Goal: Information Seeking & Learning: Find specific fact

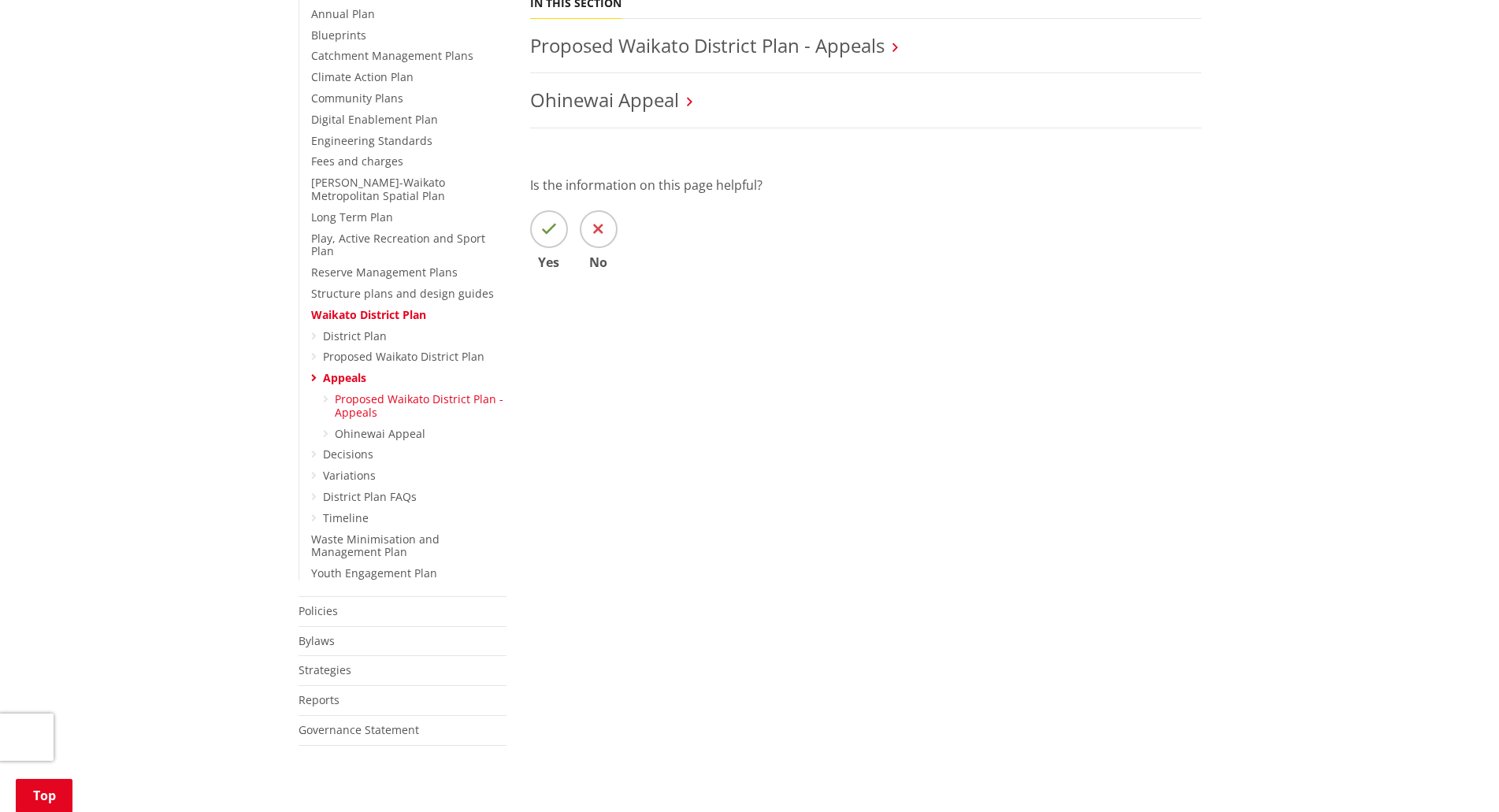
scroll to position [394, 0]
click at [349, 326] on link "District Plan" at bounding box center [354, 333] width 64 height 14
click at [356, 305] on link "Waikato District Plan" at bounding box center [368, 312] width 115 height 14
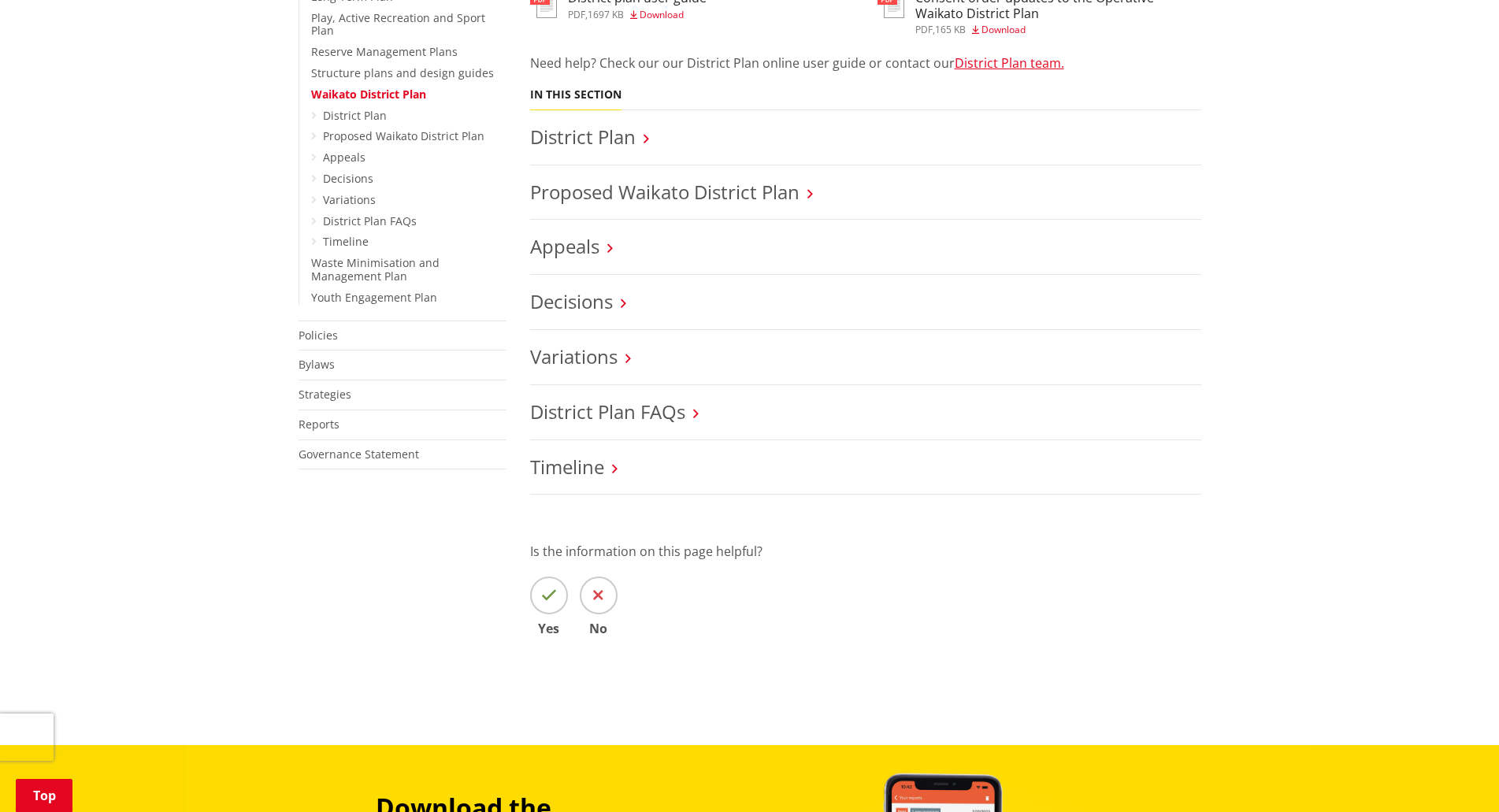
scroll to position [630, 0]
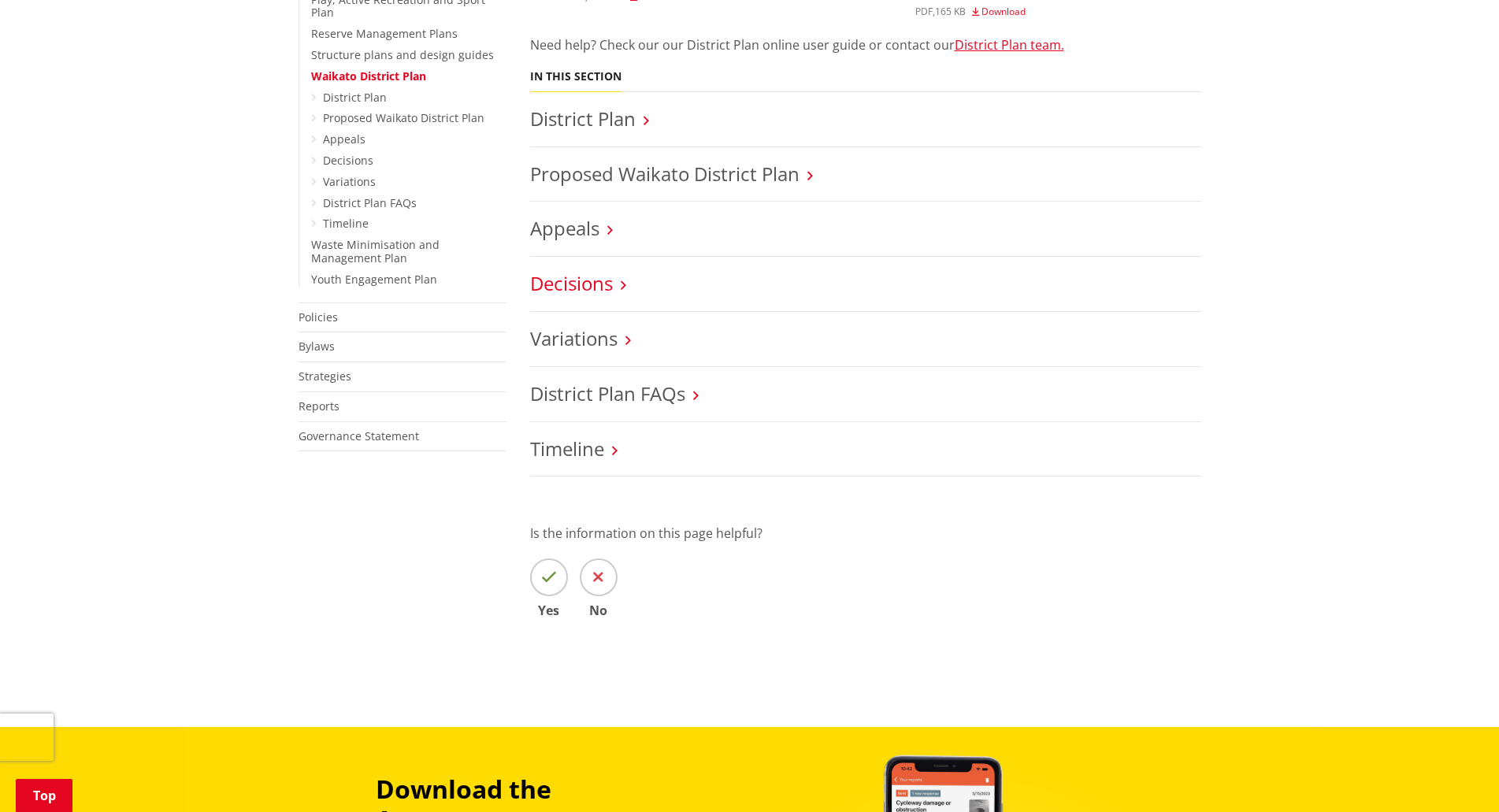
click at [574, 285] on link "Decisions" at bounding box center [572, 283] width 83 height 26
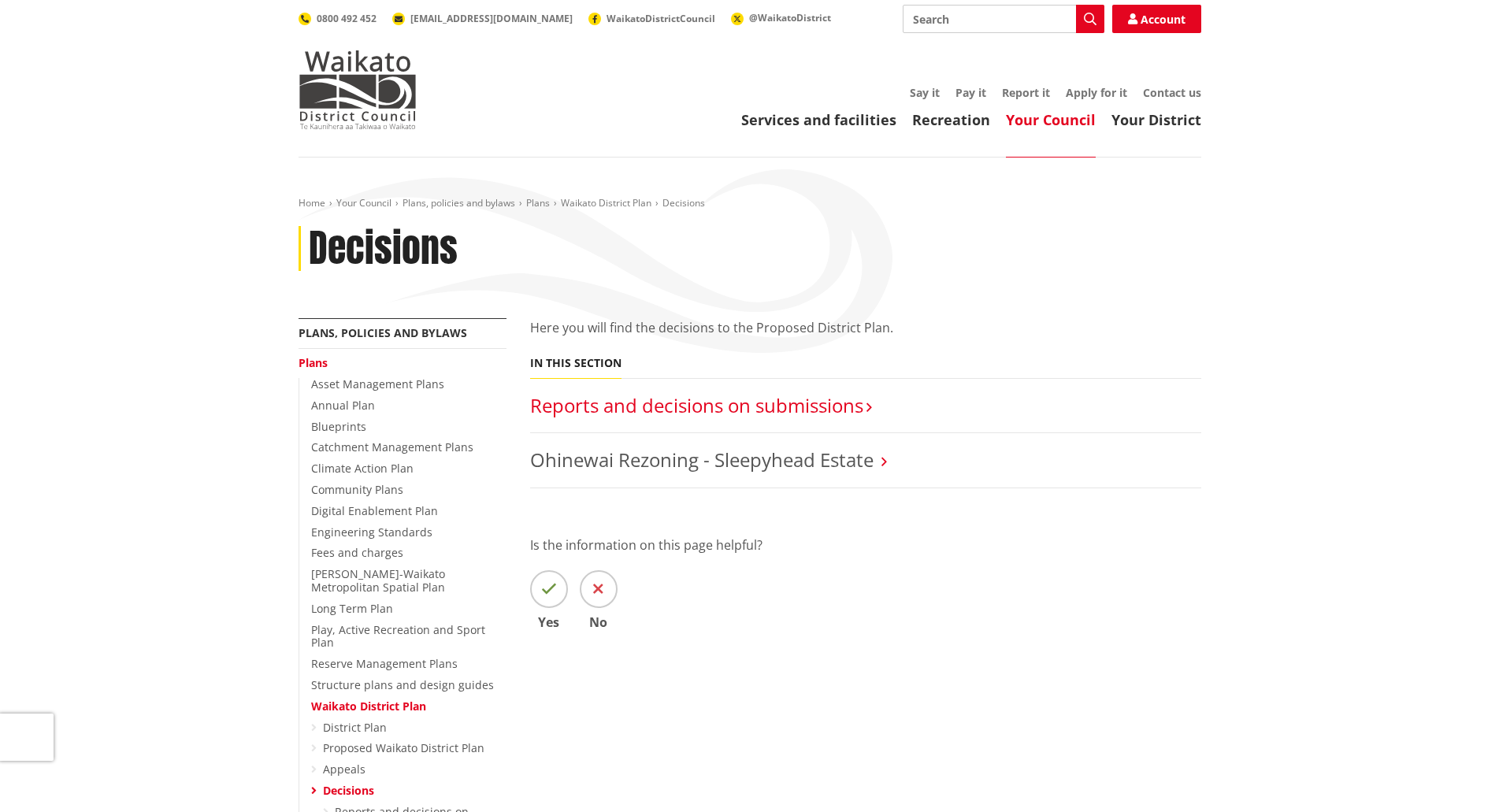
scroll to position [79, 0]
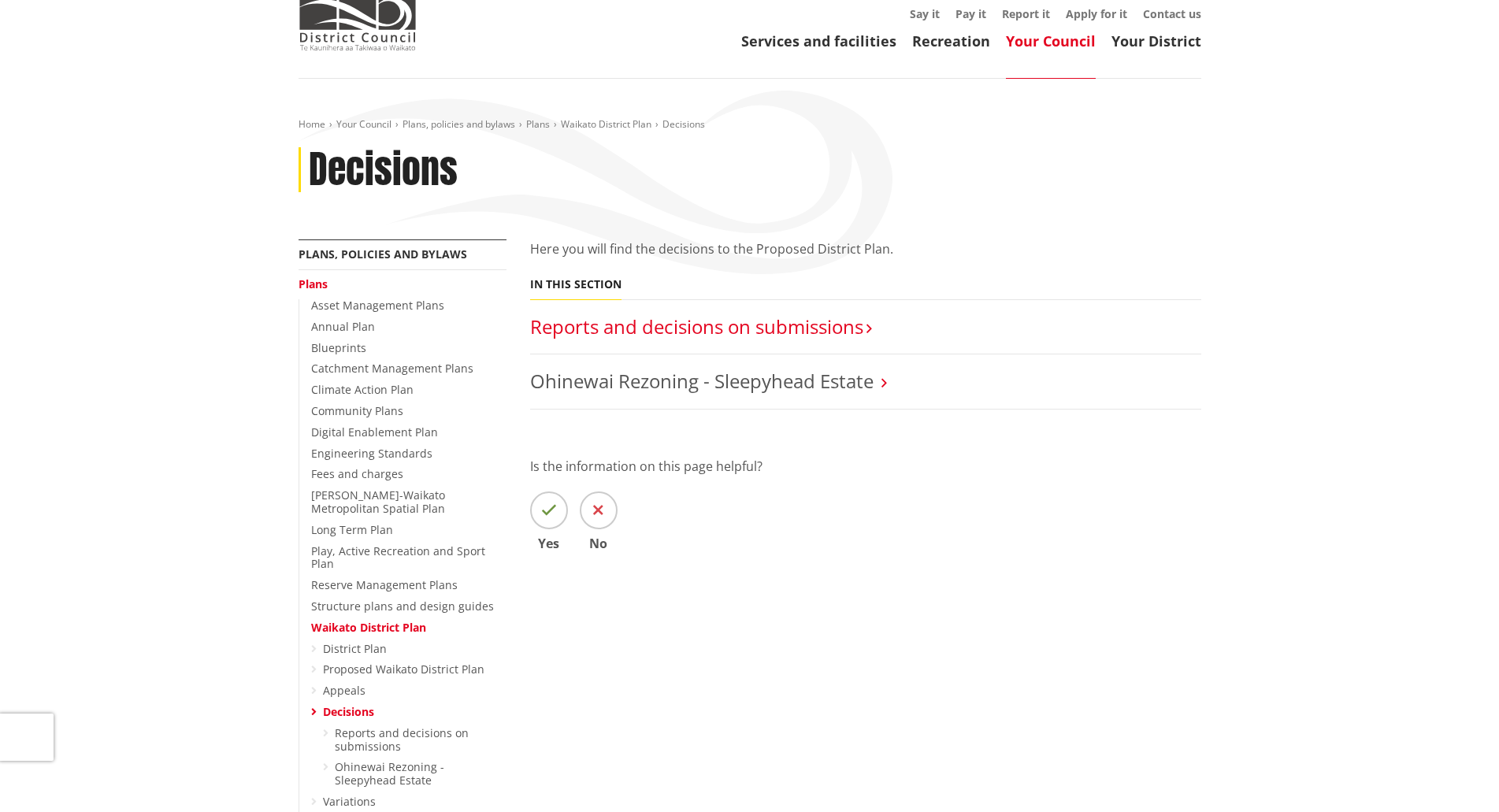
click at [757, 338] on link "Reports and decisions on submissions​" at bounding box center [696, 326] width 333 height 26
click at [763, 324] on link "Reports and decisions on submissions​" at bounding box center [696, 326] width 333 height 26
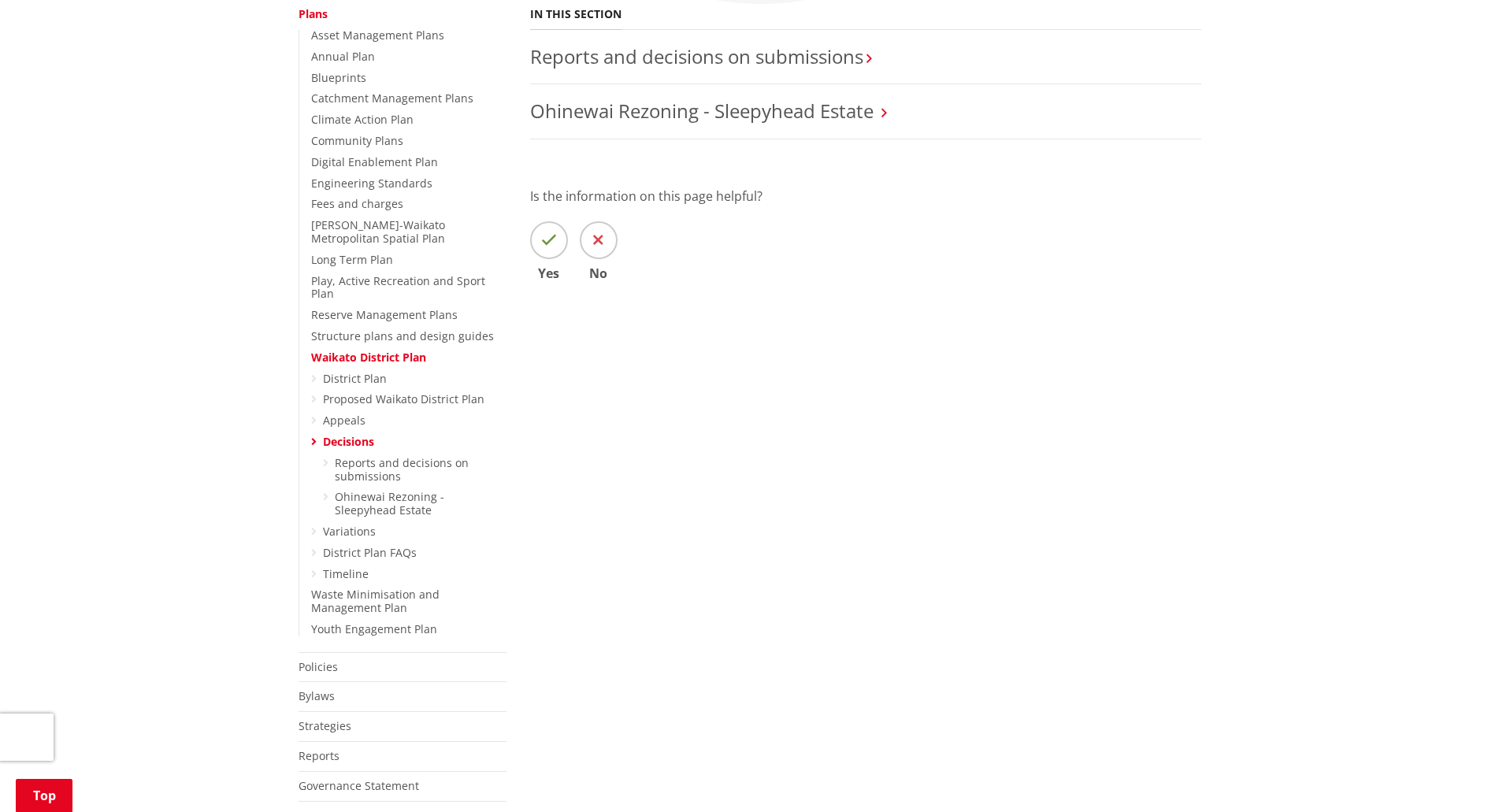
scroll to position [315, 0]
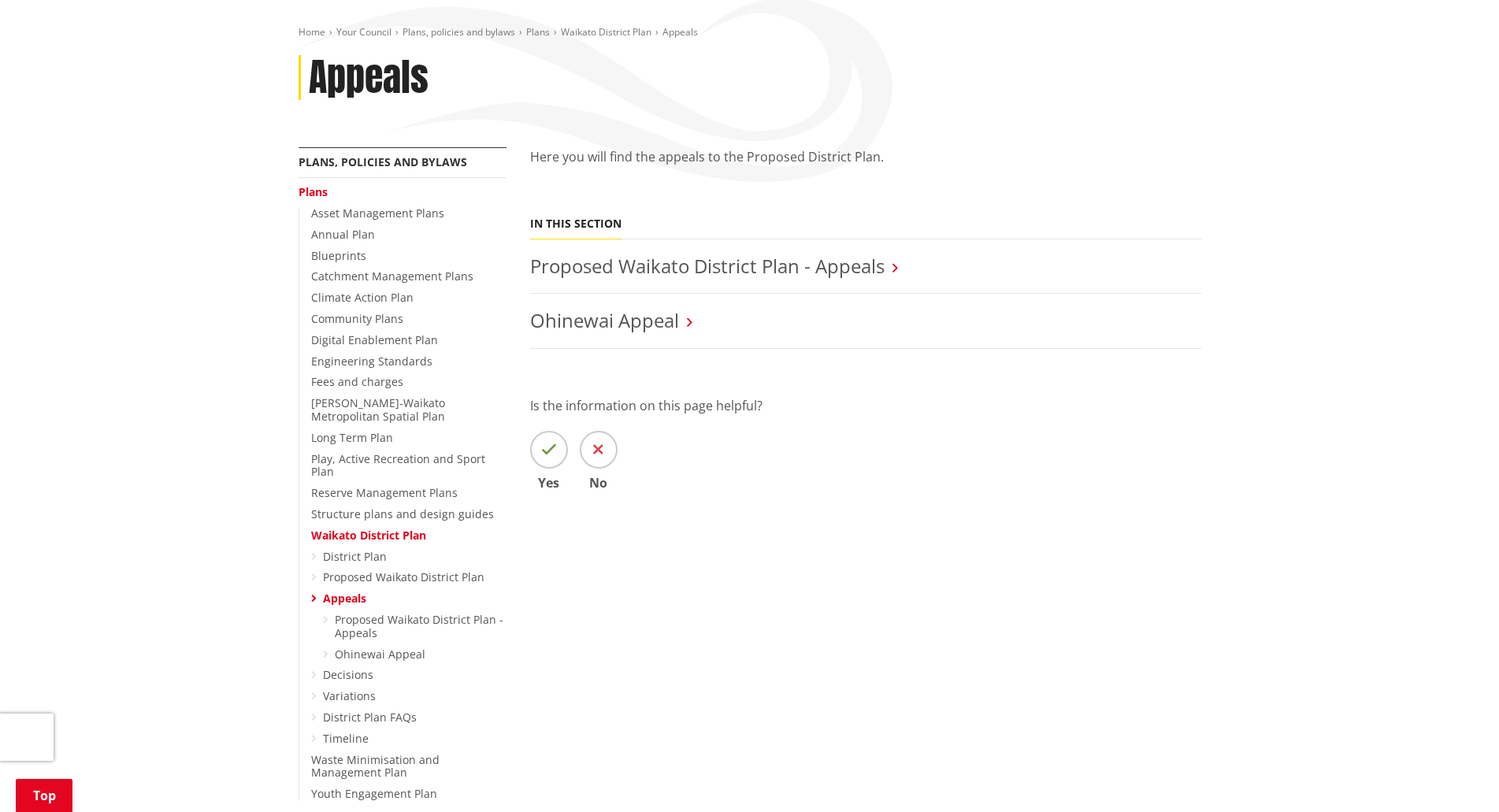
scroll to position [315, 0]
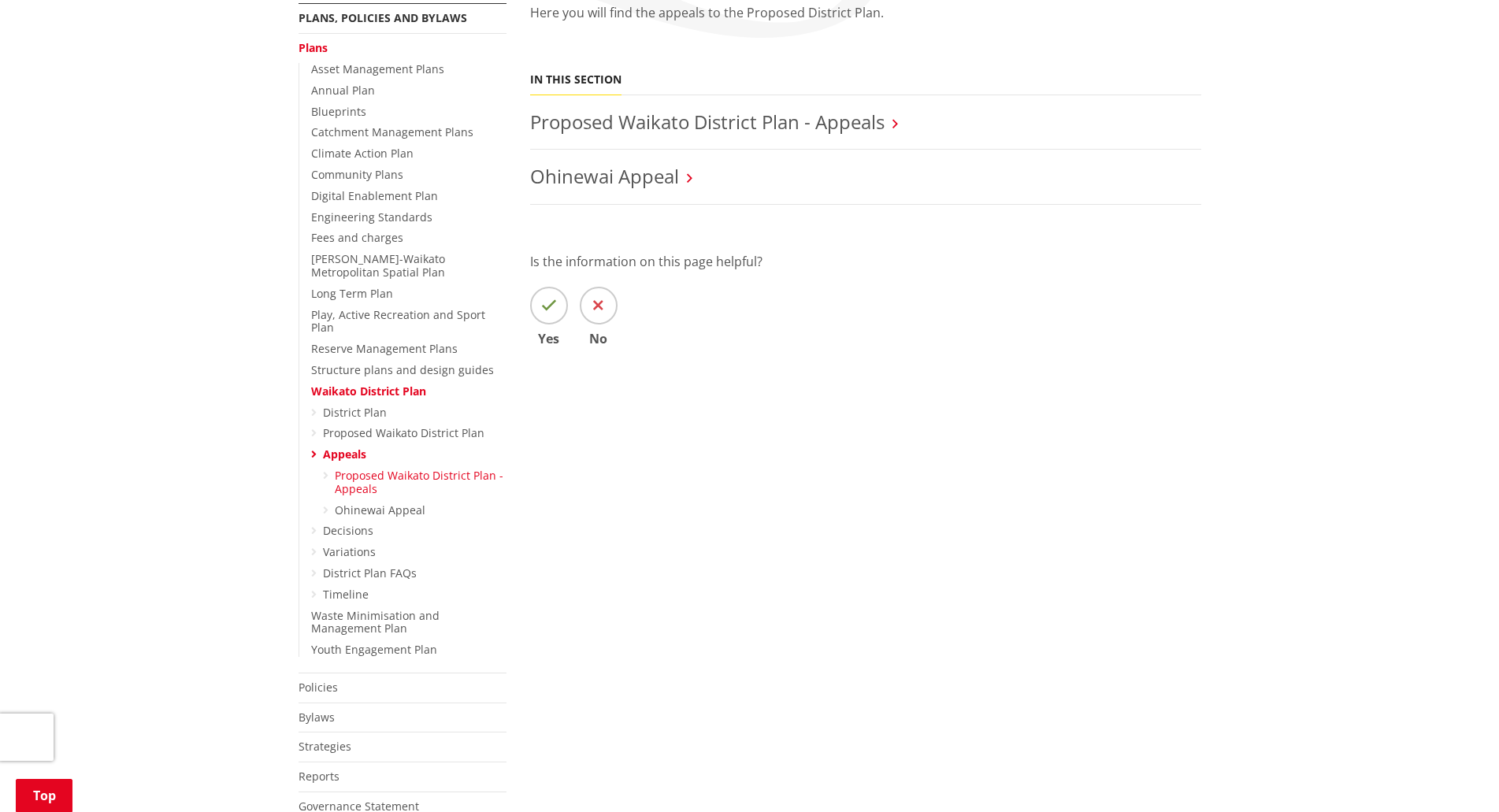
click at [368, 473] on link "Proposed Waikato District Plan - Appeals" at bounding box center [419, 481] width 169 height 28
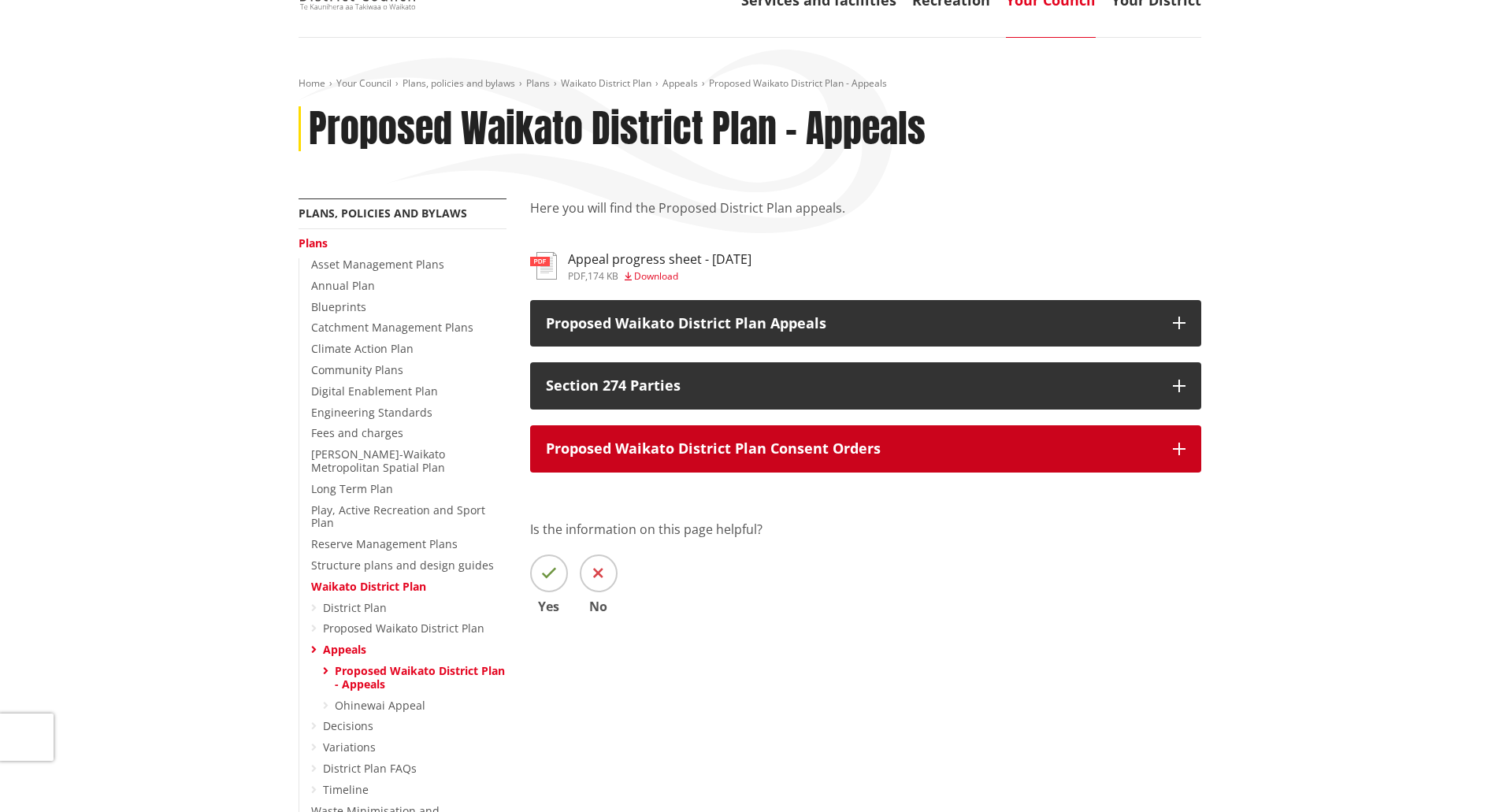
scroll to position [157, 0]
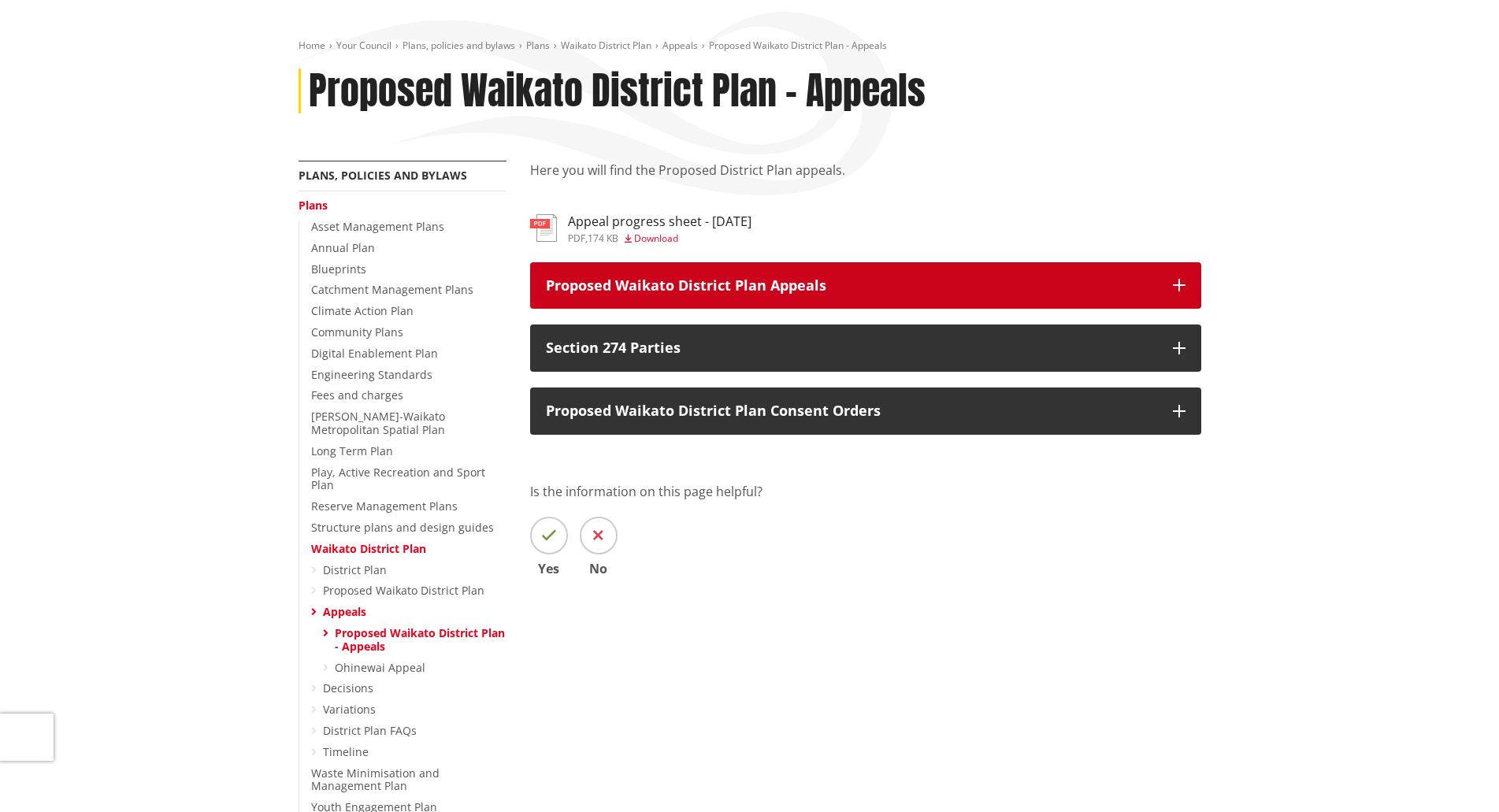
click at [681, 289] on p "Proposed Waikato District Plan Appeals" at bounding box center [851, 286] width 611 height 15
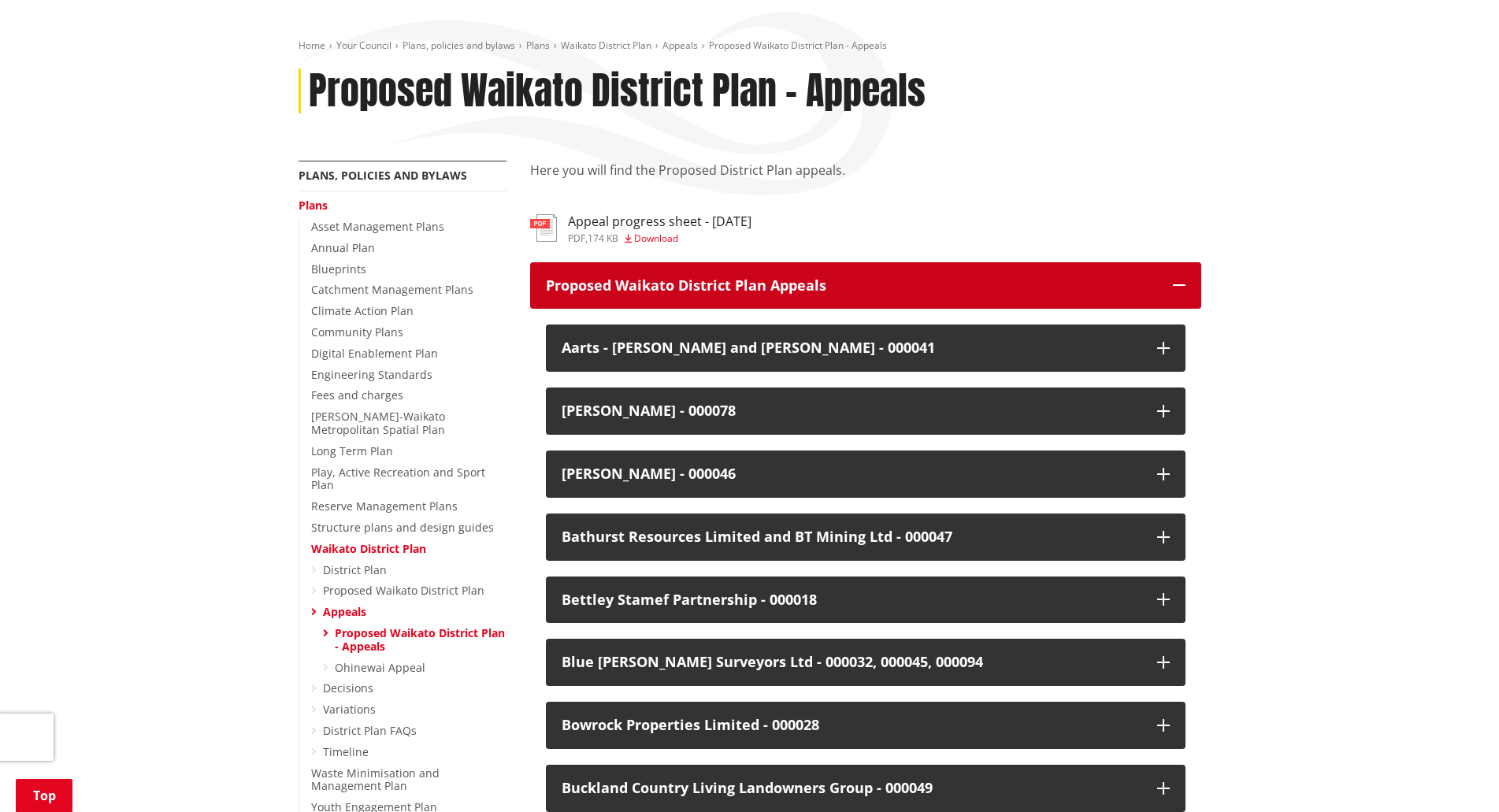
scroll to position [237, 0]
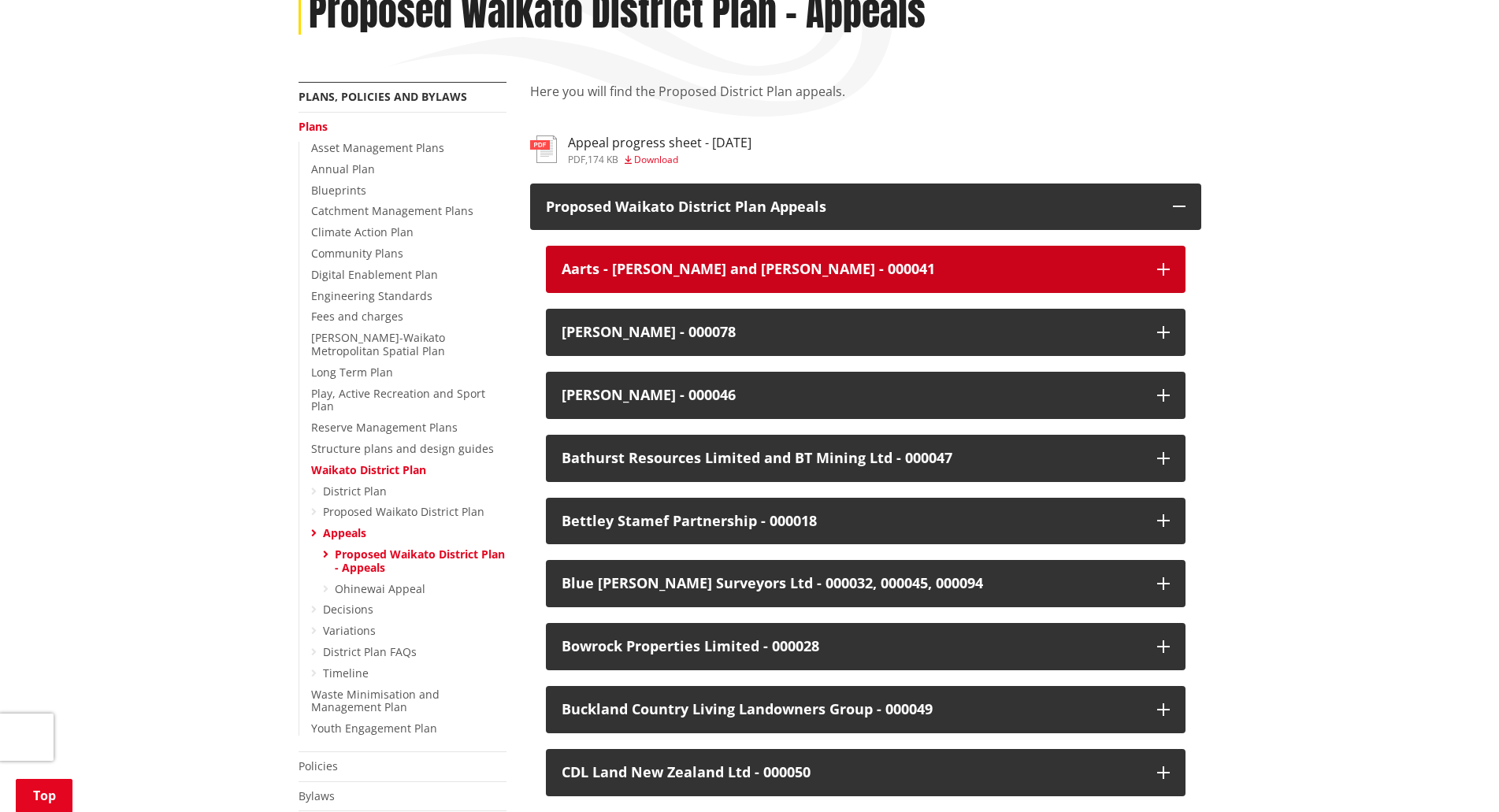
click at [725, 272] on div "Aarts - [PERSON_NAME] and [PERSON_NAME] - 000041" at bounding box center [852, 269] width 580 height 15
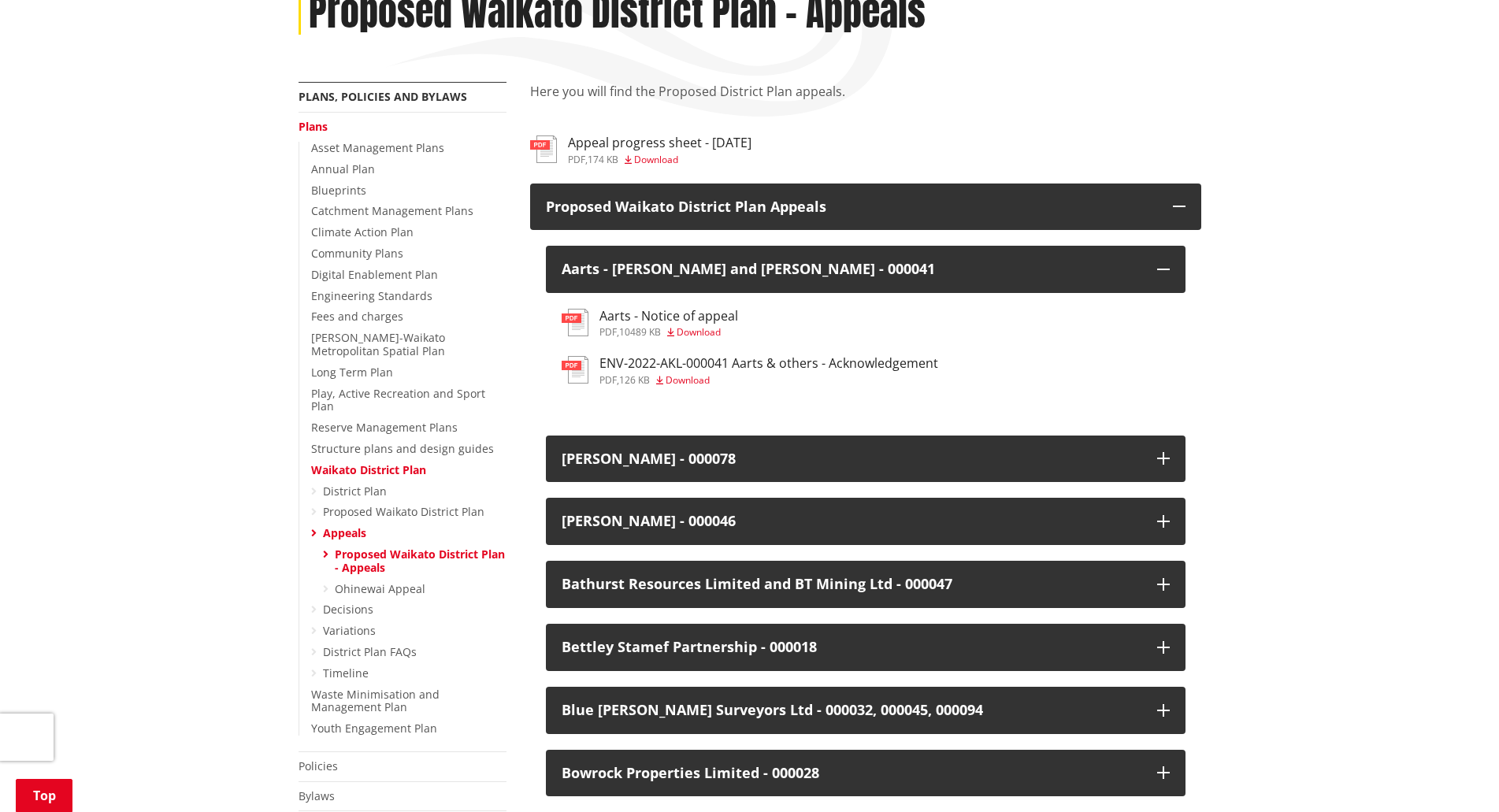
click at [675, 320] on h3 "Aarts - Notice of appeal" at bounding box center [669, 316] width 139 height 14
